Goal: Find specific page/section: Find specific page/section

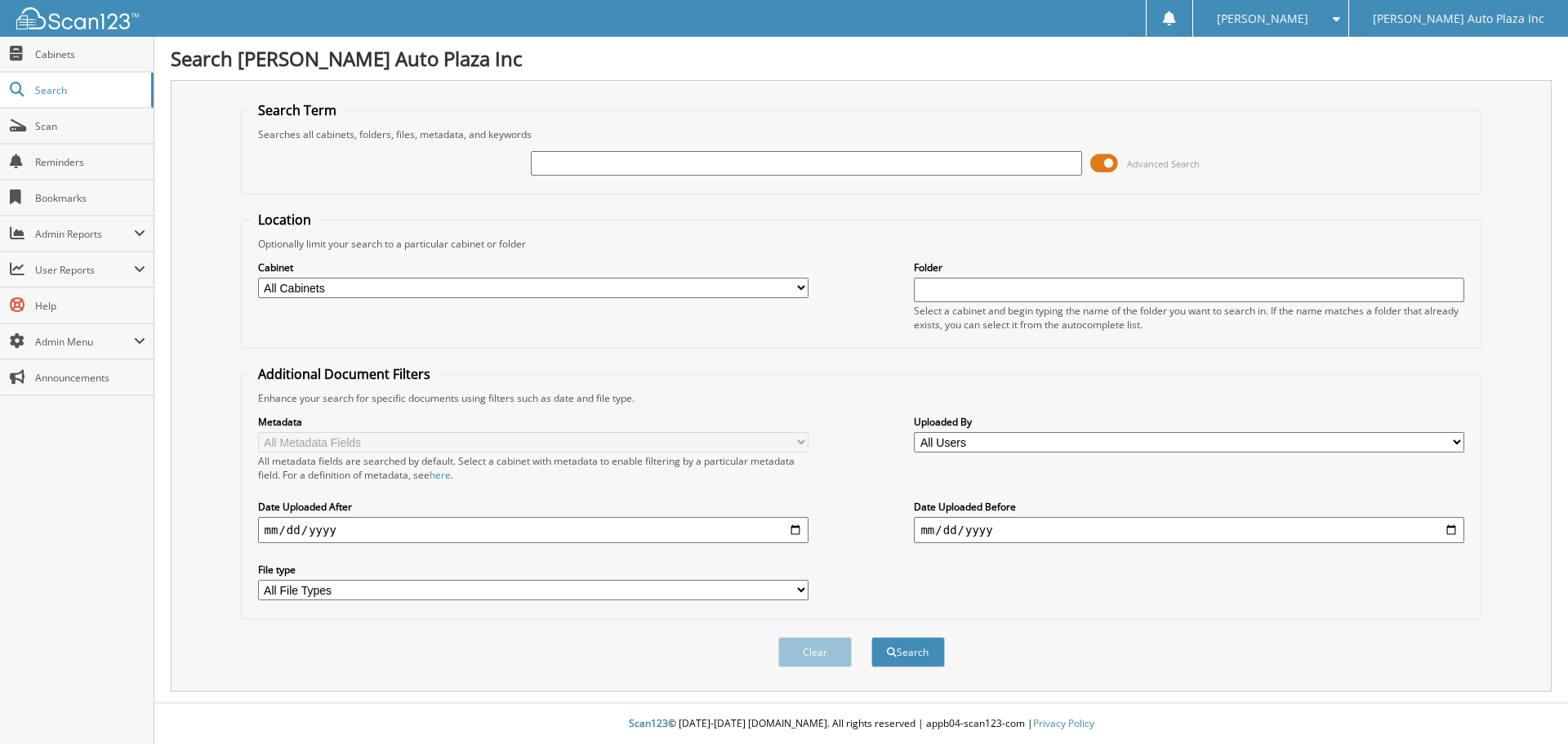
click at [565, 163] on input "text" at bounding box center [806, 163] width 550 height 25
type input "51897"
click at [872, 637] on button "Search" at bounding box center [908, 651] width 73 height 30
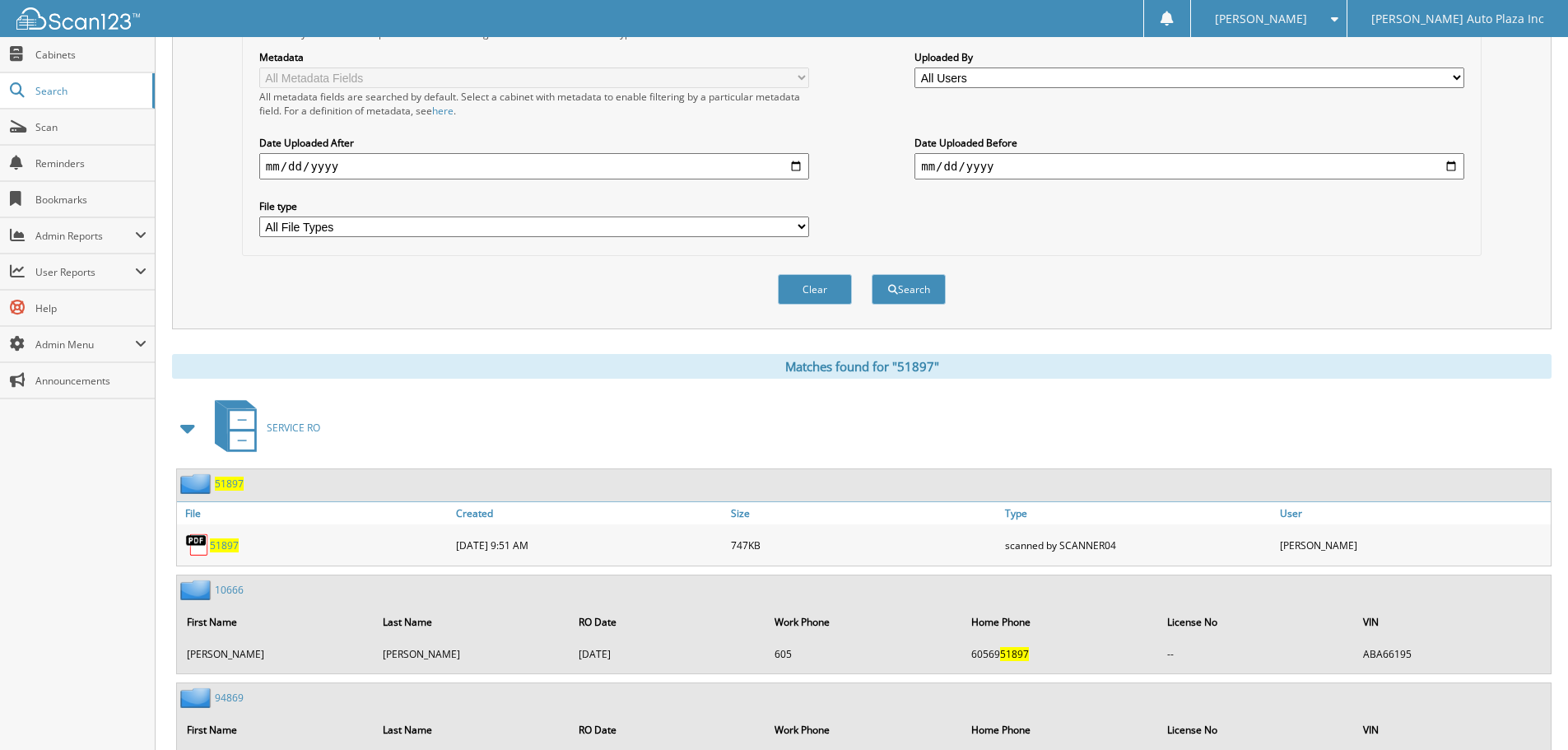
scroll to position [438, 0]
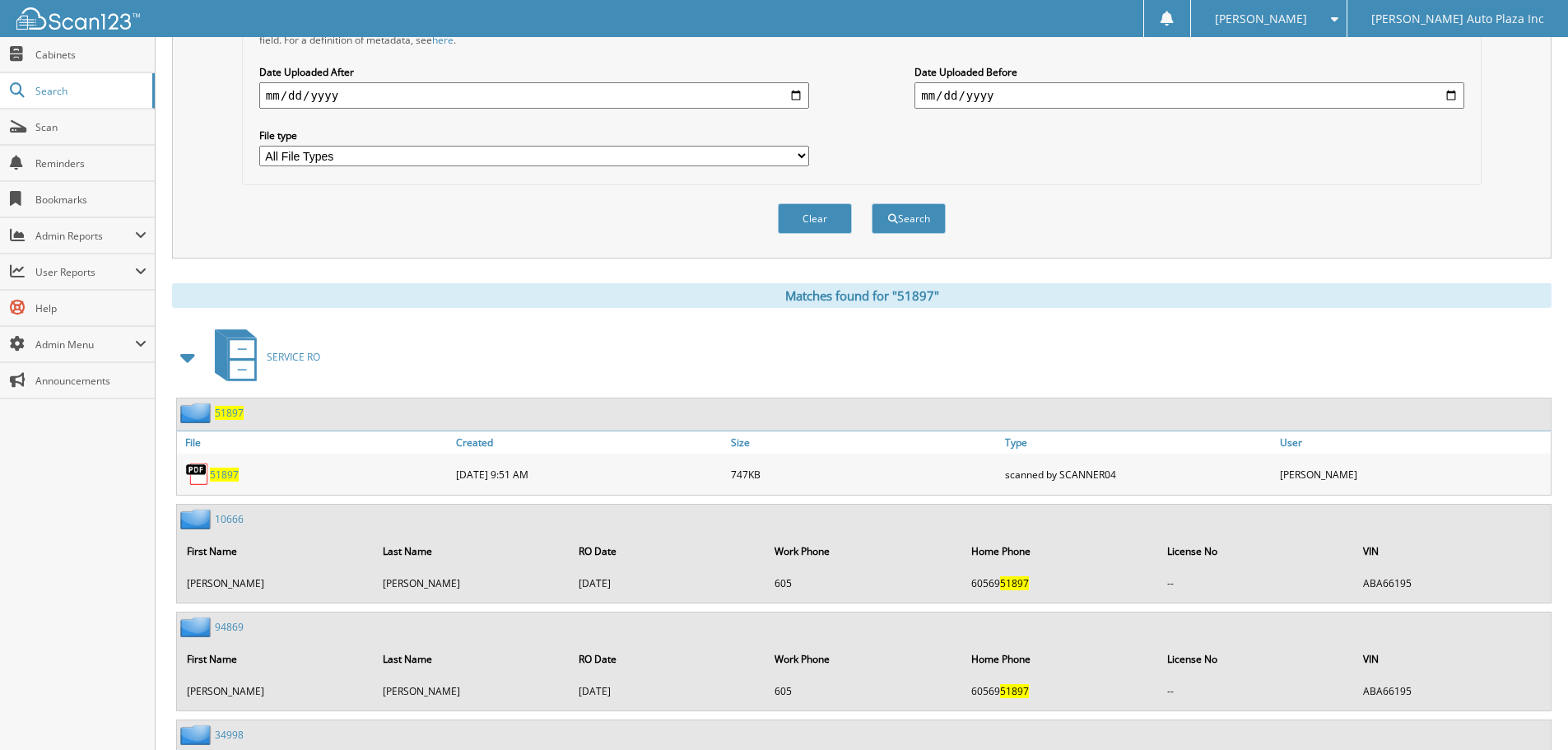
click at [226, 475] on span "51897" at bounding box center [224, 473] width 29 height 14
